Goal: Task Accomplishment & Management: Manage account settings

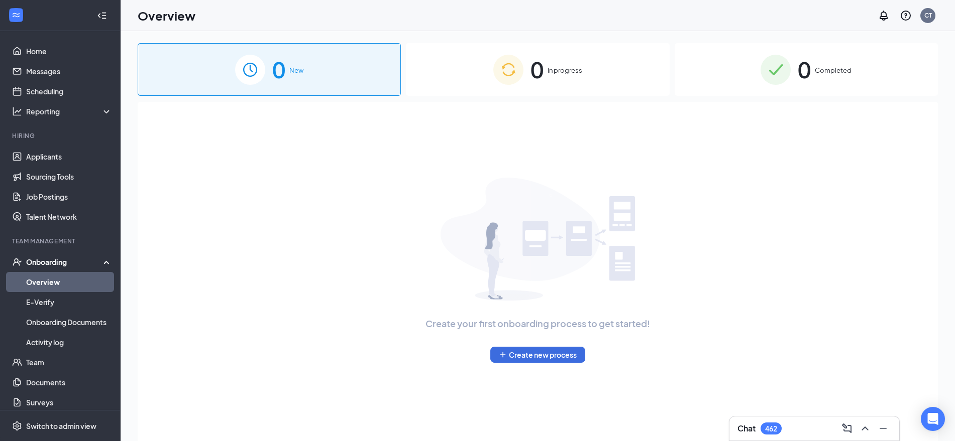
click at [555, 44] on div "0 In progress" at bounding box center [537, 69] width 263 height 53
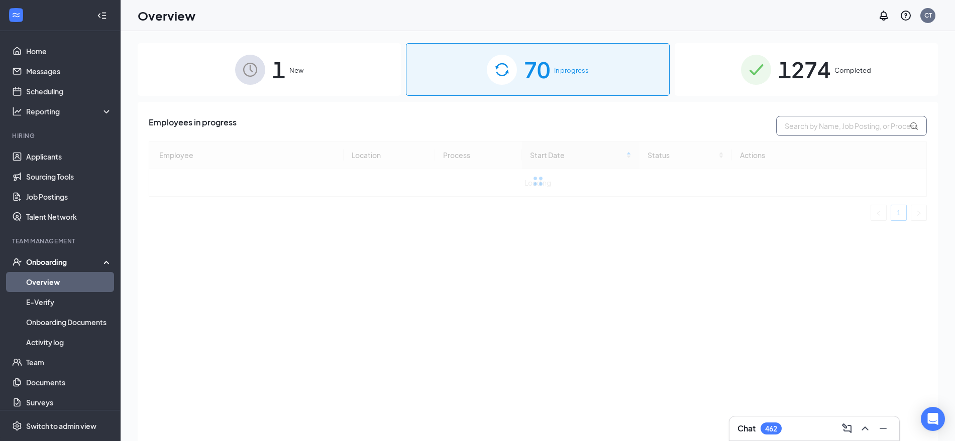
click at [799, 132] on input "text" at bounding box center [851, 126] width 151 height 20
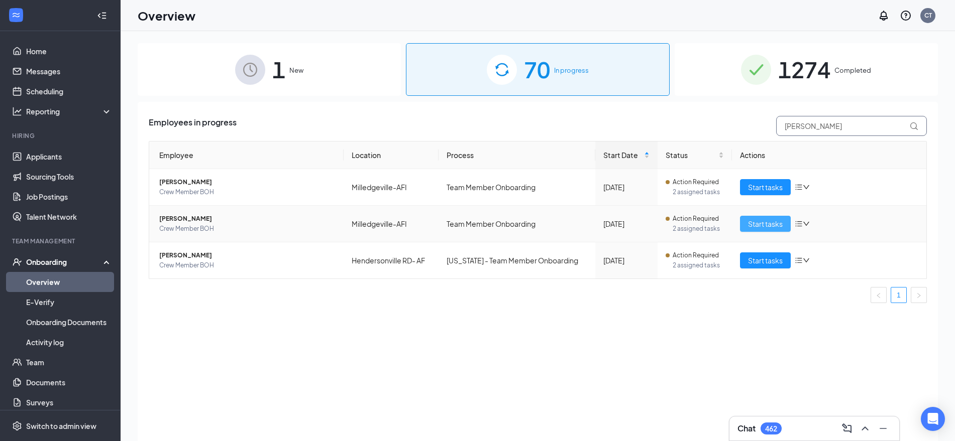
type input "[PERSON_NAME]"
click at [777, 225] on span "Start tasks" at bounding box center [765, 223] width 35 height 11
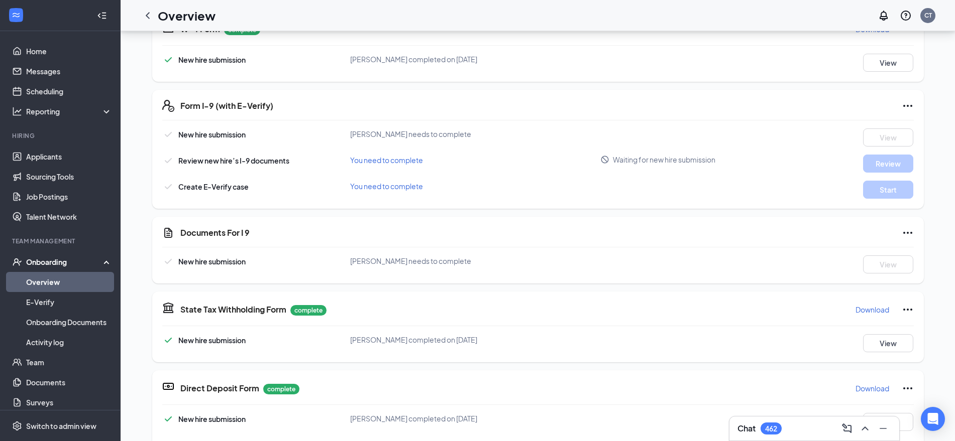
click at [904, 233] on icon "Ellipses" at bounding box center [907, 233] width 12 height 12
click at [936, 195] on div "[PERSON_NAME] Crew Member BOH · [GEOGRAPHIC_DATA]-AFI [PERSON_NAME][EMAIL_ADDRE…" at bounding box center [538, 369] width 834 height 1178
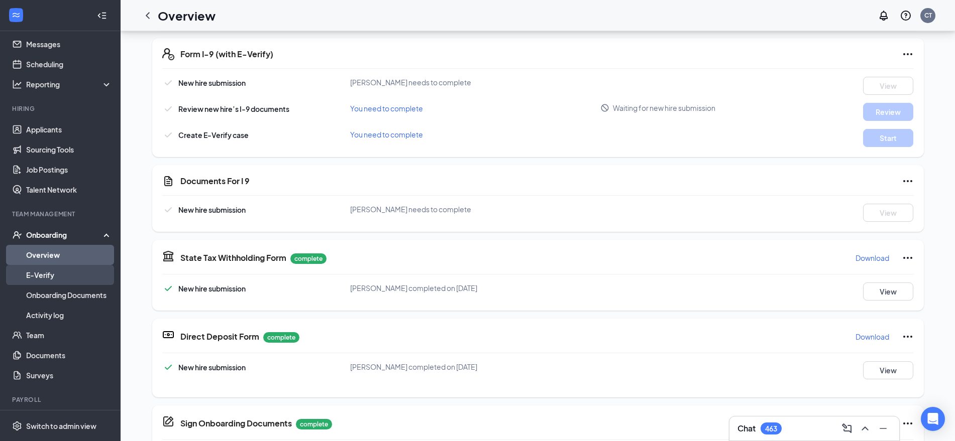
scroll to position [52, 0]
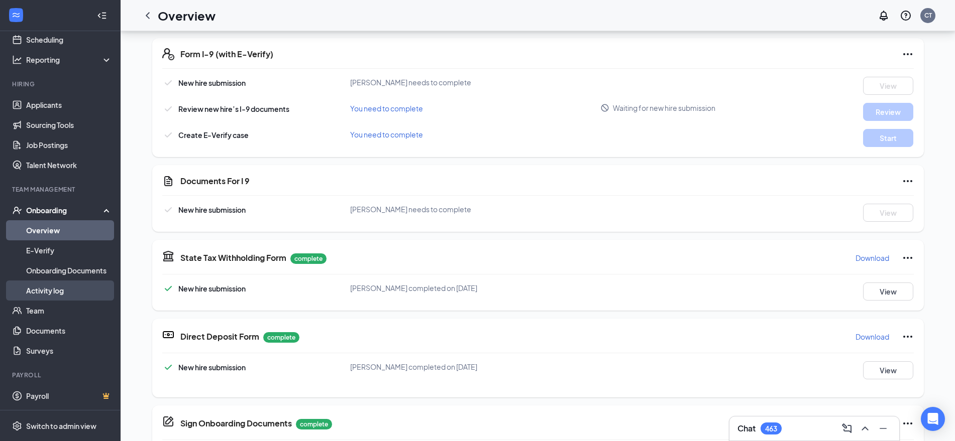
click at [36, 289] on link "Activity log" at bounding box center [69, 291] width 86 height 20
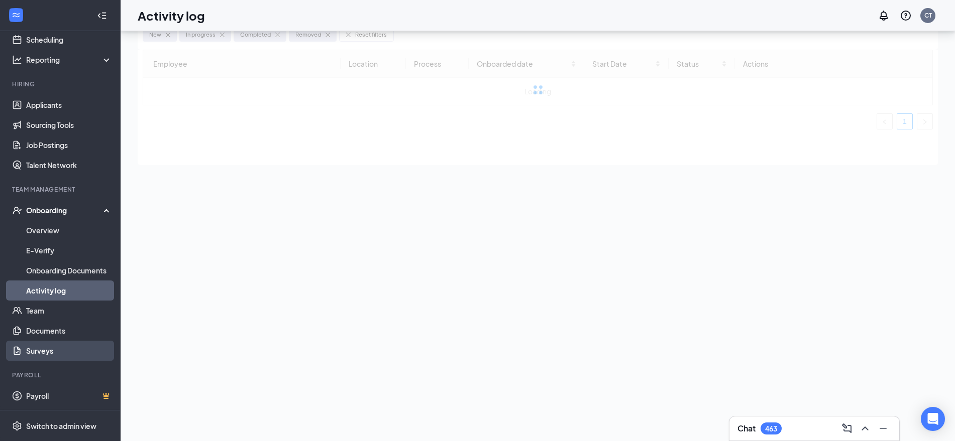
click at [35, 351] on link "Surveys" at bounding box center [69, 351] width 86 height 20
